Goal: Check status: Check status

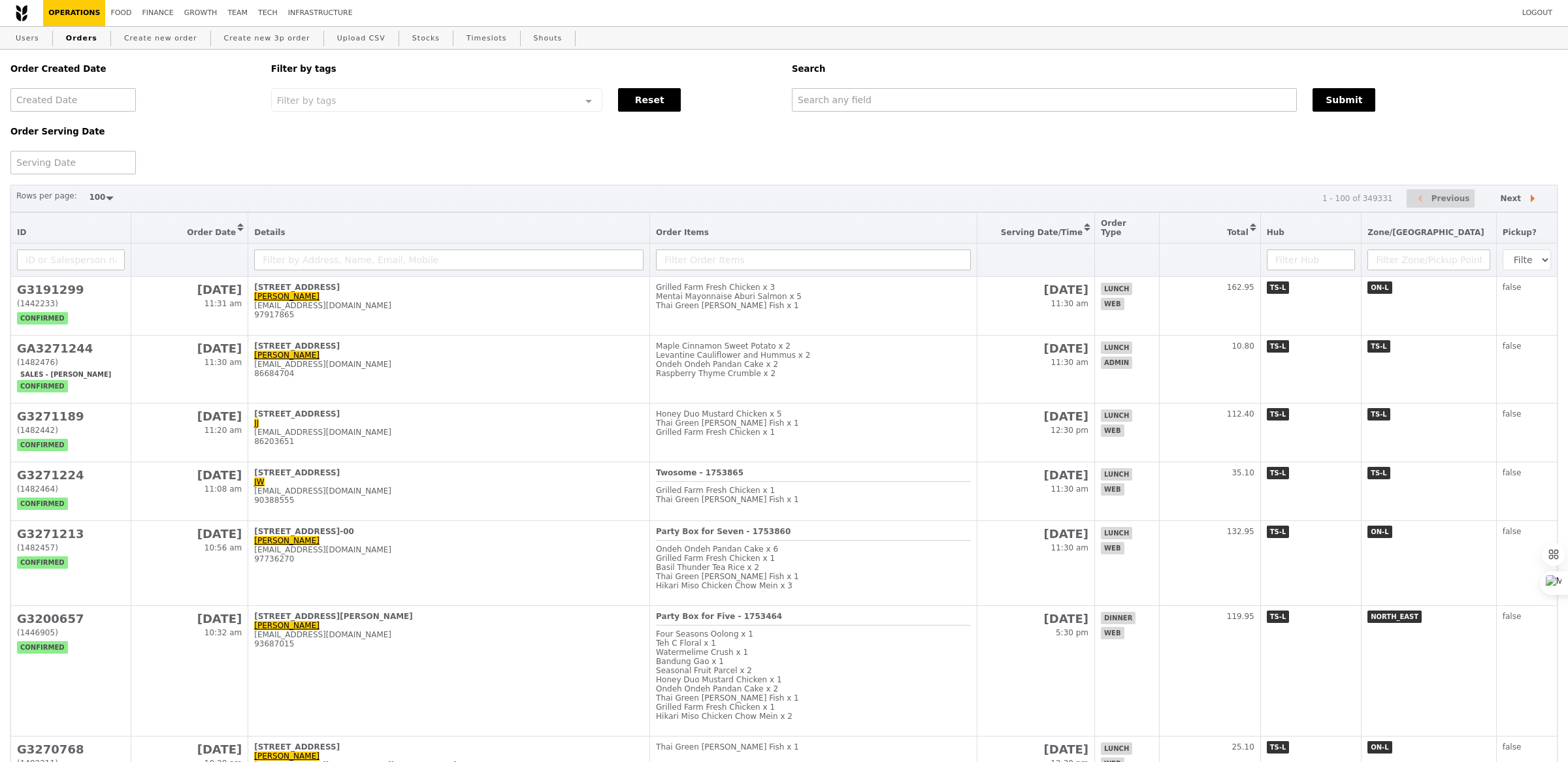
select select "100"
click at [806, 140] on div "Order Created Date Order Serving Date Filter by tags Filter by tags Meal_Plan W…" at bounding box center [782, 112] width 1560 height 124
click at [820, 98] on input "text" at bounding box center [1043, 100] width 504 height 24
paste input "[EMAIL_ADDRESS][DOMAIN_NAME]"
type input "[EMAIL_ADDRESS][DOMAIN_NAME]"
